Goal: Transaction & Acquisition: Purchase product/service

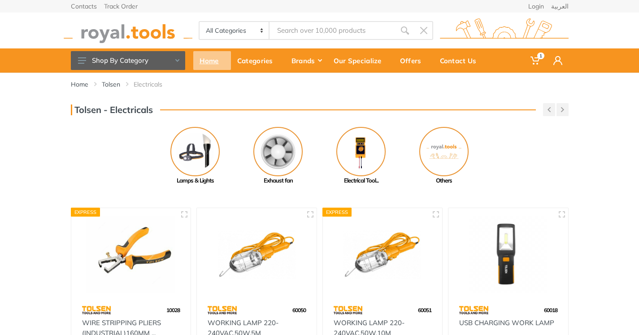
click at [202, 59] on div "Home" at bounding box center [212, 60] width 38 height 19
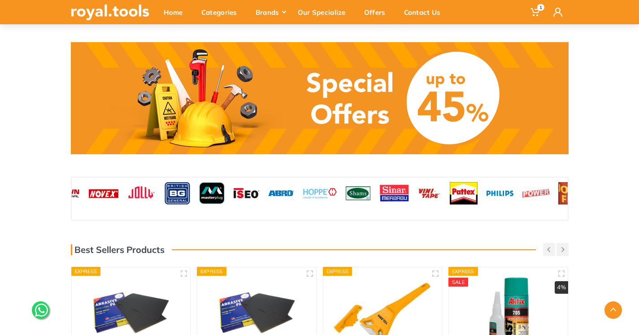
scroll to position [718, 0]
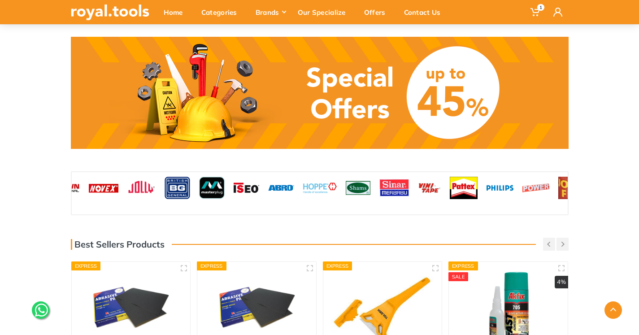
click at [249, 187] on img at bounding box center [247, 188] width 26 height 22
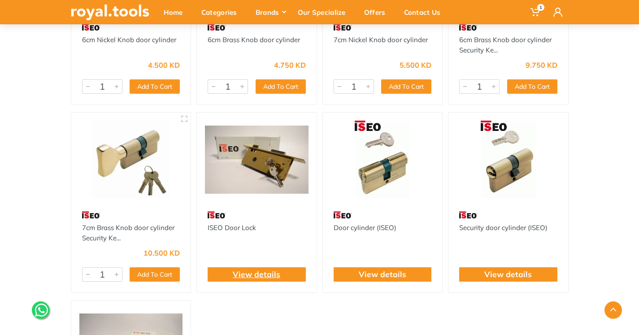
scroll to position [314, 0]
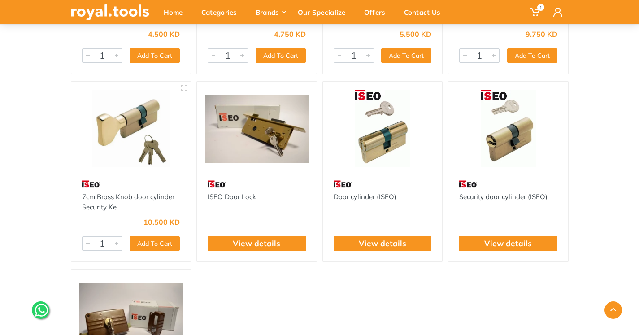
click at [385, 243] on link "View details" at bounding box center [383, 244] width 48 height 12
